Goal: Information Seeking & Learning: Learn about a topic

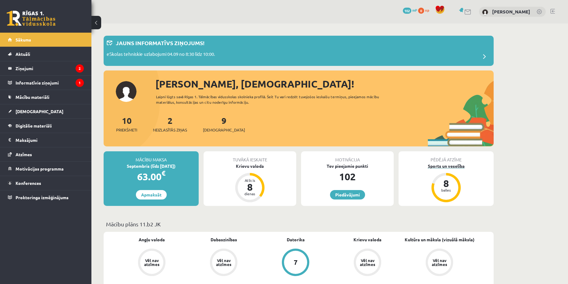
scroll to position [30, 0]
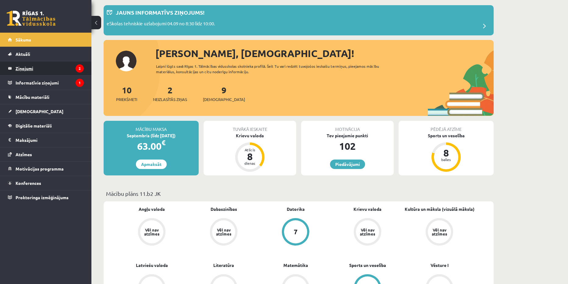
click at [37, 68] on legend "Ziņojumi 2" at bounding box center [50, 68] width 68 height 14
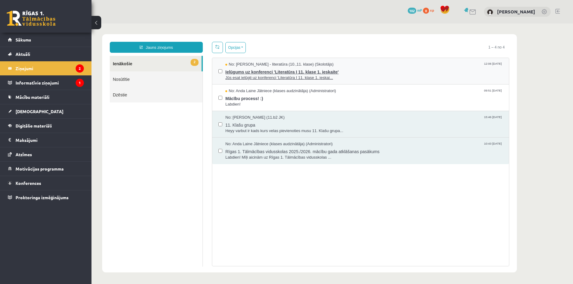
click at [260, 74] on span "Ielūgums uz konferenci 'Literatūra I 11. klase 1. ieskaite'" at bounding box center [363, 71] width 277 height 8
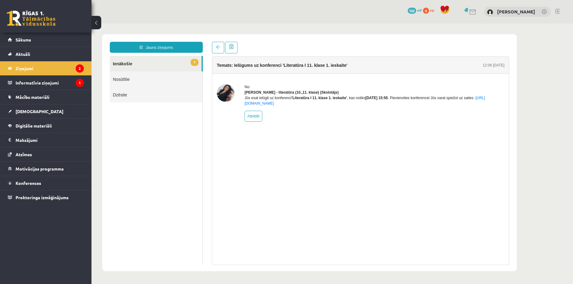
click at [134, 62] on link "1 Ienākošie" at bounding box center [156, 64] width 92 height 16
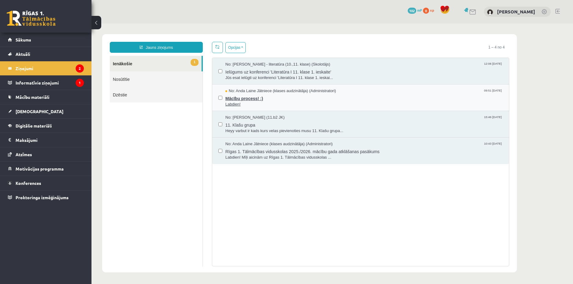
click at [239, 97] on span "Mācību process! :)" at bounding box center [363, 98] width 277 height 8
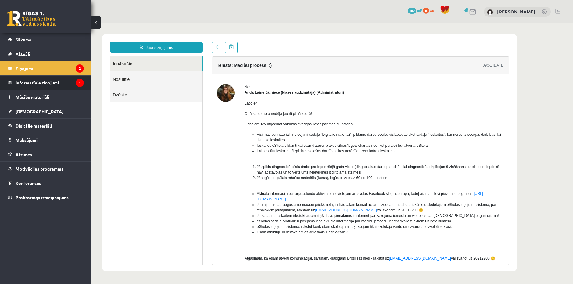
click at [48, 84] on legend "Informatīvie ziņojumi 1" at bounding box center [50, 83] width 68 height 14
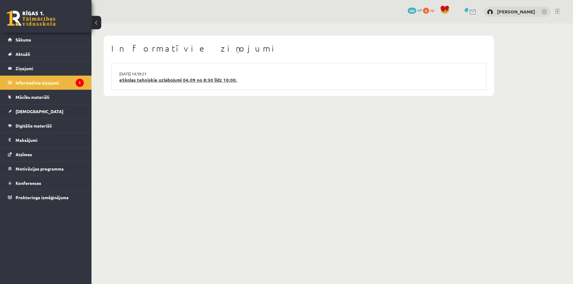
click at [158, 82] on link "eSkolas tehniskie uzlabojumi 04.09 no 8:30 līdz 10:00." at bounding box center [298, 80] width 359 height 7
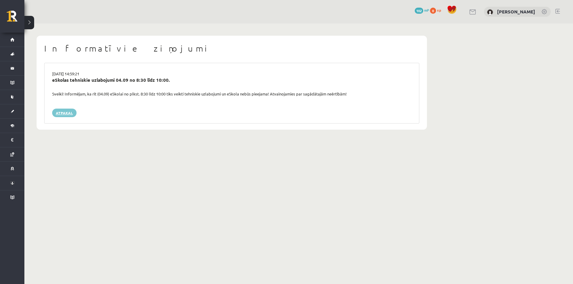
click at [62, 113] on link "Atpakaļ" at bounding box center [64, 113] width 24 height 9
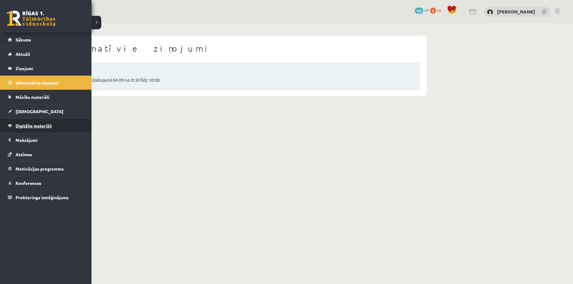
click at [46, 126] on span "Digitālie materiāli" at bounding box center [34, 125] width 36 height 5
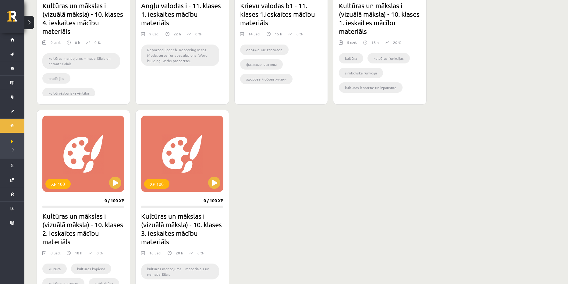
scroll to position [91, 0]
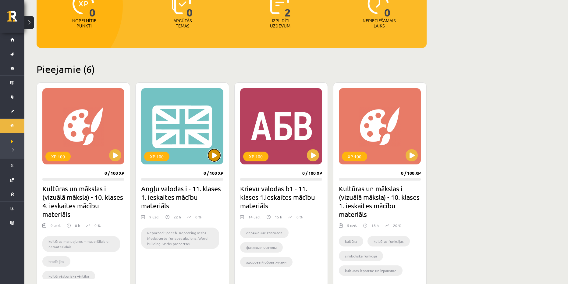
click at [210, 159] on button at bounding box center [214, 155] width 12 height 12
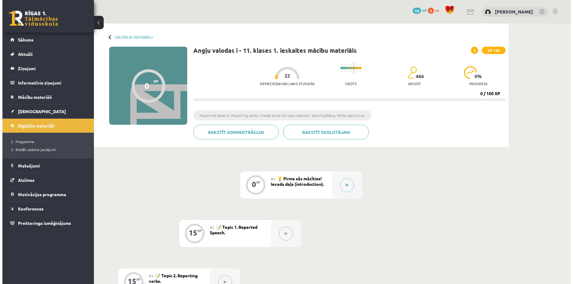
scroll to position [30, 0]
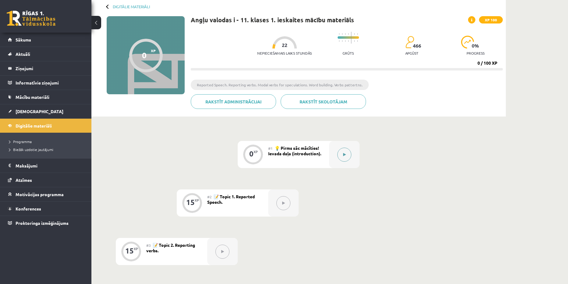
click at [344, 151] on button at bounding box center [344, 155] width 14 height 14
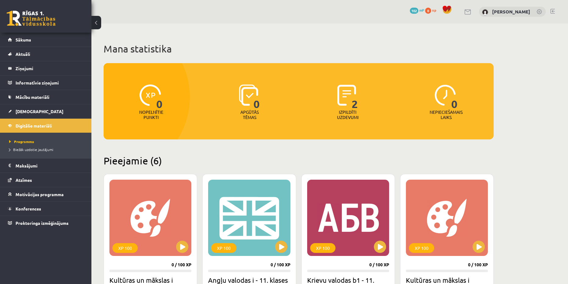
scroll to position [91, 0]
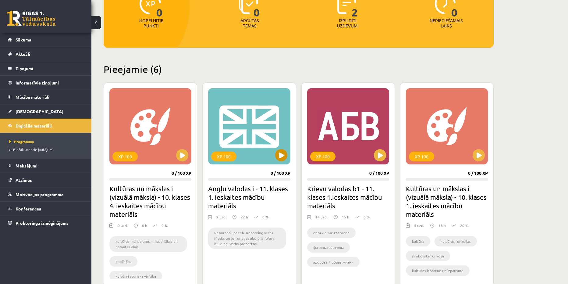
click at [275, 161] on div "XP 100" at bounding box center [249, 126] width 82 height 76
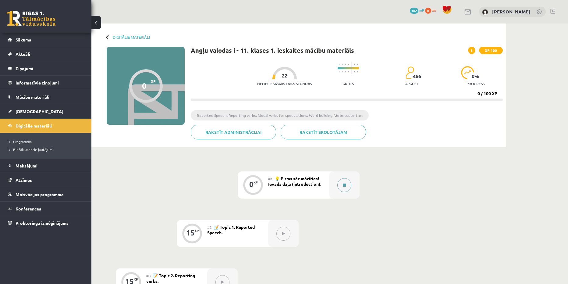
click at [349, 185] on button at bounding box center [344, 185] width 14 height 14
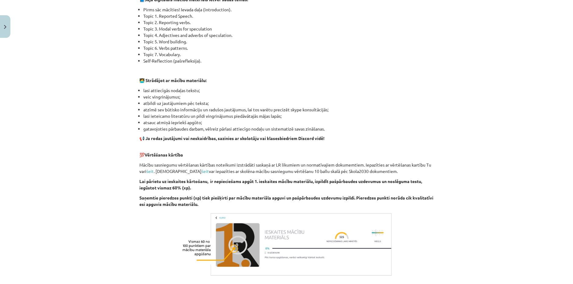
scroll to position [335, 0]
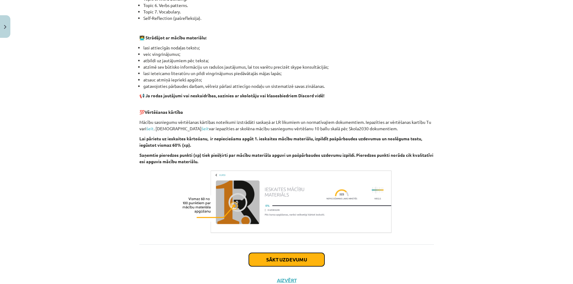
click at [285, 260] on button "Sākt uzdevumu" at bounding box center [287, 259] width 76 height 13
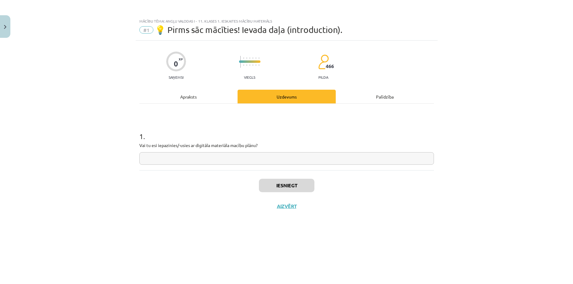
scroll to position [0, 0]
click at [181, 99] on div "Apraksts" at bounding box center [188, 97] width 98 height 14
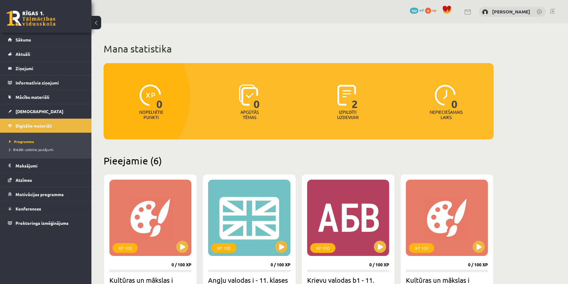
scroll to position [91, 0]
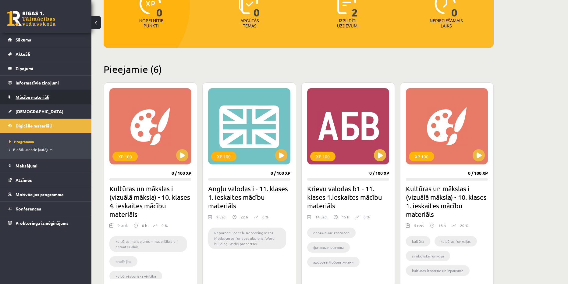
click at [43, 98] on span "Mācību materiāli" at bounding box center [33, 96] width 34 height 5
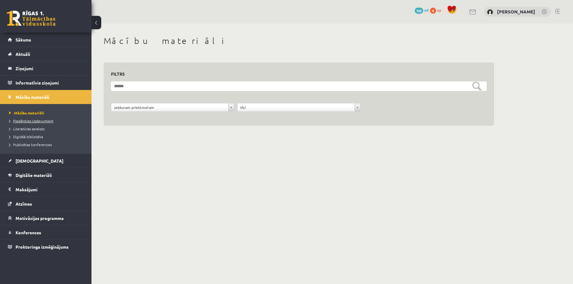
click at [41, 121] on span "Pieslēgties Uzdevumiem" at bounding box center [31, 120] width 44 height 5
click at [42, 129] on span "Literatūras saraksts" at bounding box center [26, 128] width 35 height 5
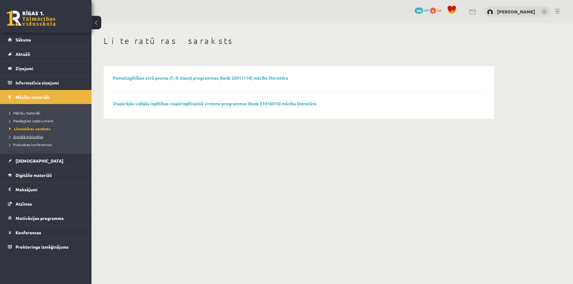
click at [30, 139] on link "Digitālā bibliotēka" at bounding box center [47, 136] width 76 height 5
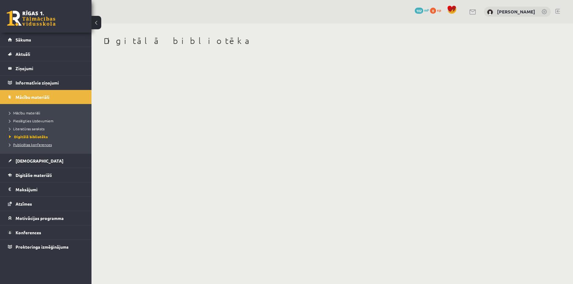
click at [30, 145] on span "Publicētas konferences" at bounding box center [30, 144] width 43 height 5
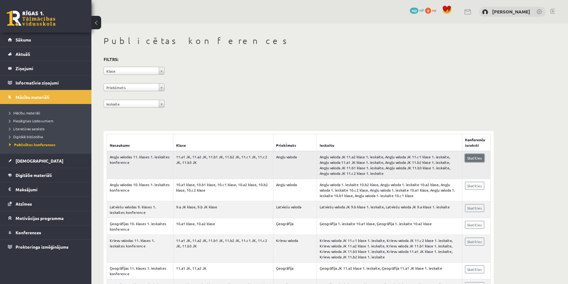
click at [479, 157] on link "Skatīties" at bounding box center [474, 158] width 19 height 8
